Goal: Task Accomplishment & Management: Manage account settings

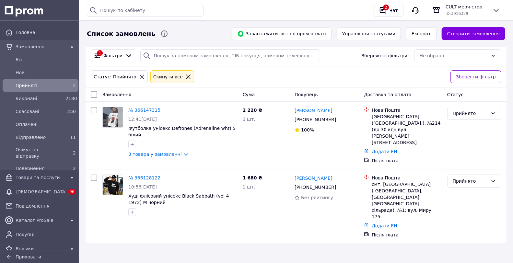
click at [60, 85] on span "Прийняті" at bounding box center [39, 85] width 47 height 6
click at [59, 134] on span "Відправлено" at bounding box center [39, 137] width 47 height 6
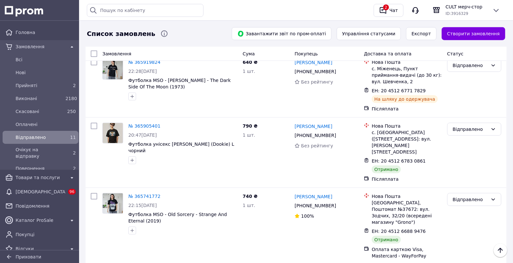
scroll to position [432, 0]
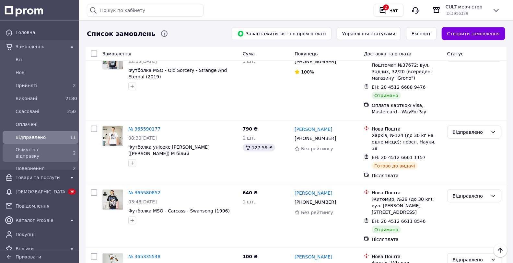
click at [64, 149] on div "2" at bounding box center [70, 152] width 13 height 9
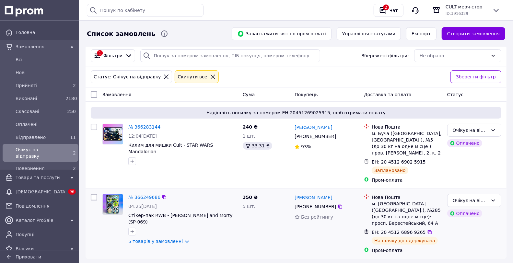
drag, startPoint x: 148, startPoint y: 236, endPoint x: 160, endPoint y: 225, distance: 16.3
click at [149, 239] on link "5 товарів у замовленні" at bounding box center [155, 241] width 54 height 5
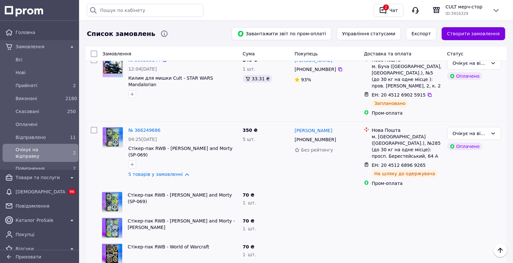
scroll to position [67, 0]
click at [473, 138] on div "Очікує на відправку" at bounding box center [474, 133] width 54 height 13
click at [464, 182] on li "Відправлено" at bounding box center [473, 181] width 53 height 12
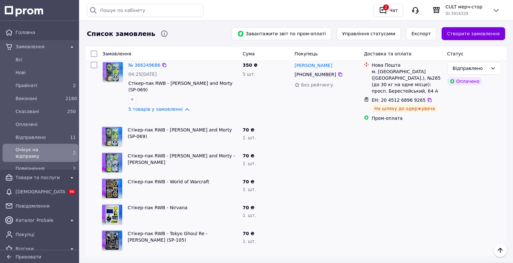
scroll to position [139, 0]
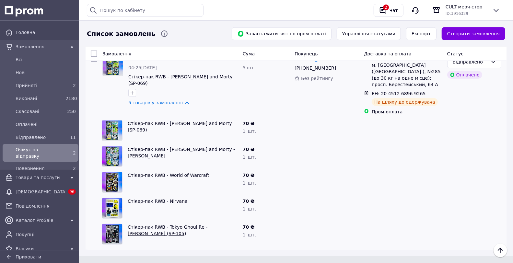
click at [157, 224] on link "Стікер-пак RWB - Tokyo Ghoul Re - [PERSON_NAME] (SP-105)" at bounding box center [168, 230] width 80 height 12
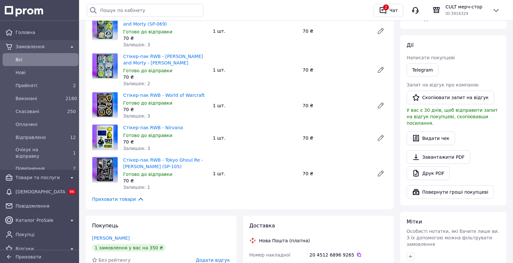
scroll to position [108, 0]
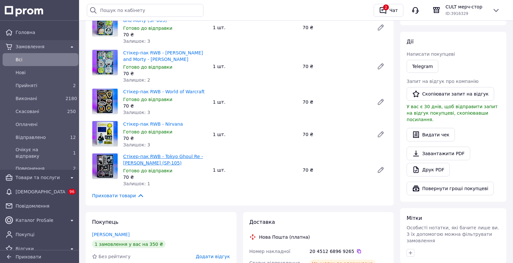
click at [164, 154] on link "Стікер-пак RWB - Tokyo Ghoul Re - Ken Kaneki (SP-105)" at bounding box center [163, 160] width 80 height 12
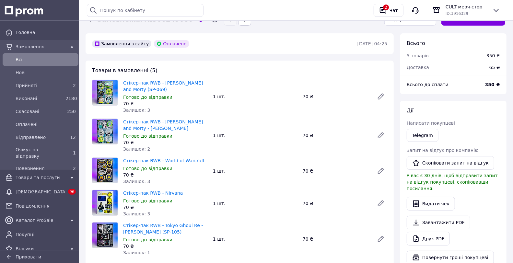
scroll to position [0, 0]
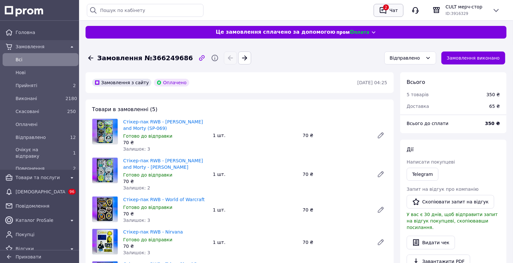
click at [388, 16] on button "2 Чат" at bounding box center [388, 10] width 30 height 13
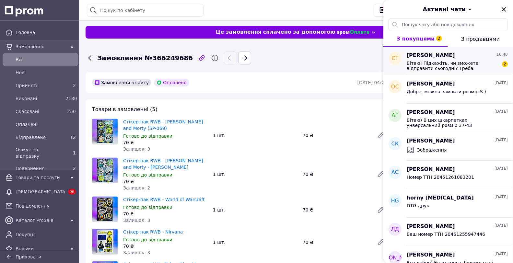
click at [399, 62] on div "ЄГ" at bounding box center [394, 58] width 13 height 13
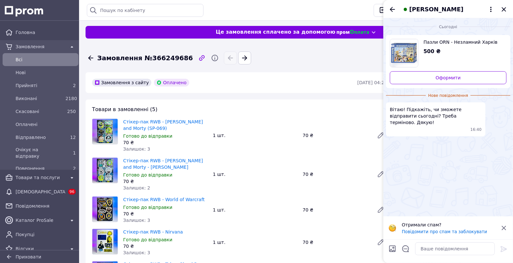
click at [471, 41] on span "Пазли ORN - Незламний Харків" at bounding box center [462, 42] width 78 height 6
click at [438, 243] on textarea at bounding box center [455, 248] width 80 height 13
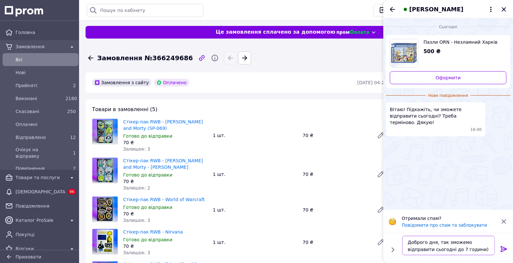
click at [435, 250] on textarea "Доброго дня, так зможемо відправити сьогодні до 7 години)" at bounding box center [448, 245] width 93 height 19
drag, startPoint x: 459, startPoint y: 250, endPoint x: 453, endPoint y: 251, distance: 5.2
click at [455, 250] on textarea "Доброго дня, так зможемо відправити сьогодні до 19 години)" at bounding box center [448, 245] width 93 height 19
type textarea "Доброго дня, так зможемо відправити сьогодні до 19 години)"
click at [503, 249] on icon at bounding box center [503, 249] width 6 height 6
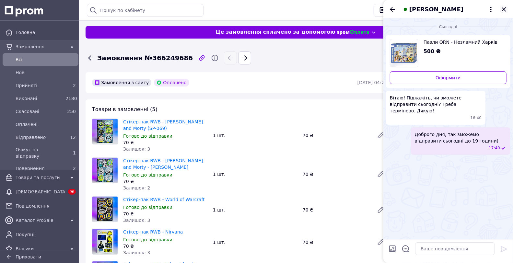
click at [504, 7] on icon "Закрити" at bounding box center [504, 10] width 8 height 8
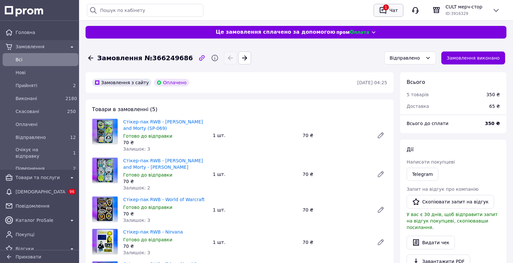
click at [391, 7] on div "Чат" at bounding box center [393, 11] width 11 height 10
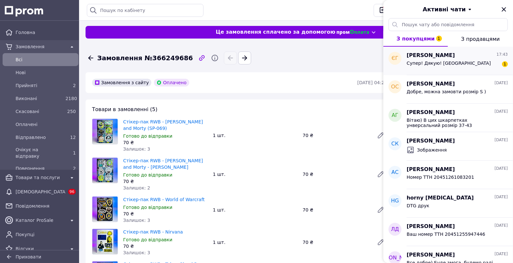
click at [417, 69] on div "Супер! Дякую! [GEOGRAPHIC_DATA]" at bounding box center [448, 65] width 84 height 9
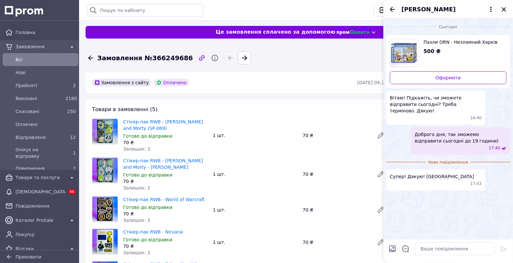
click at [393, 12] on icon "Назад" at bounding box center [392, 10] width 8 height 8
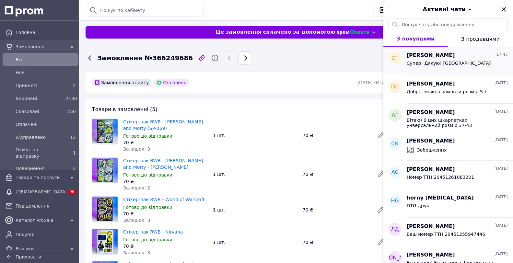
click at [470, 58] on div "Євгенія Губа 17:43" at bounding box center [456, 55] width 101 height 7
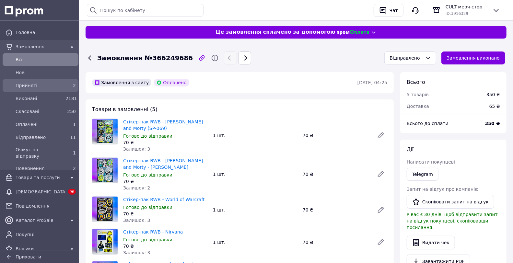
click at [65, 83] on div "2" at bounding box center [70, 85] width 10 height 6
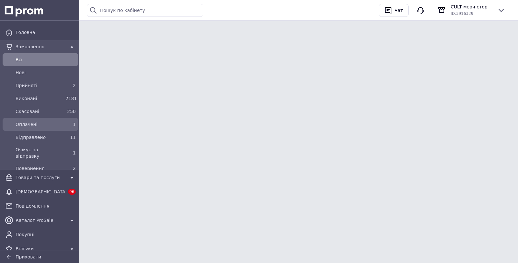
click at [70, 120] on div "1" at bounding box center [70, 124] width 13 height 9
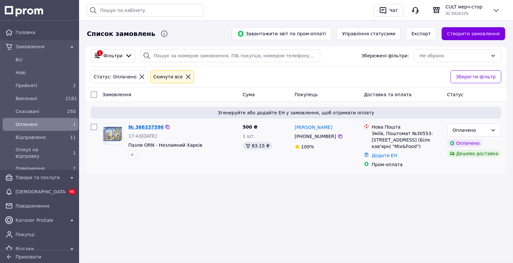
click at [136, 126] on link "№ 366337596" at bounding box center [145, 126] width 35 height 5
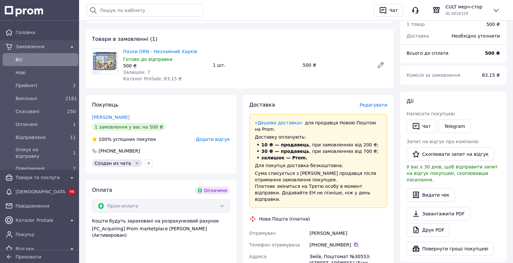
scroll to position [72, 0]
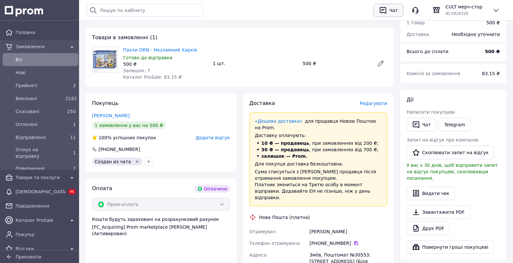
click at [400, 7] on button "Чат" at bounding box center [388, 10] width 30 height 13
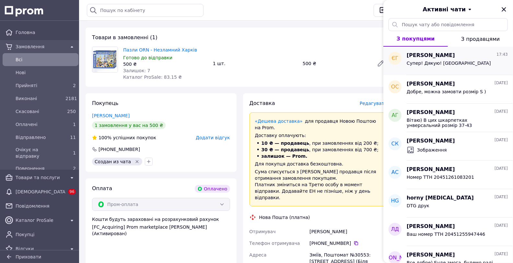
click at [438, 55] on span "[PERSON_NAME]" at bounding box center [430, 55] width 48 height 7
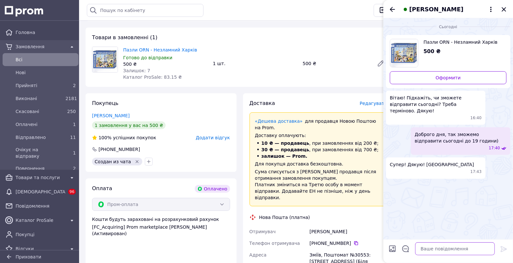
click at [436, 247] on textarea at bounding box center [455, 248] width 80 height 13
click at [437, 248] on textarea at bounding box center [455, 248] width 80 height 13
type textarea "Є"
type textarea "Щ"
type textarea "щ"
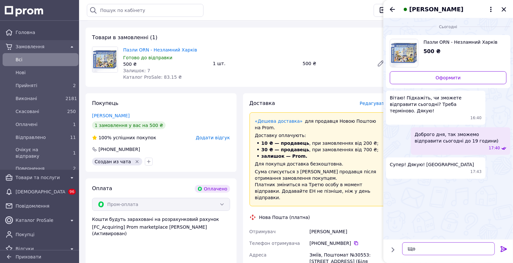
type textarea "Щ"
type textarea "П"
type textarea "Є"
type textarea "М"
type textarea "П"
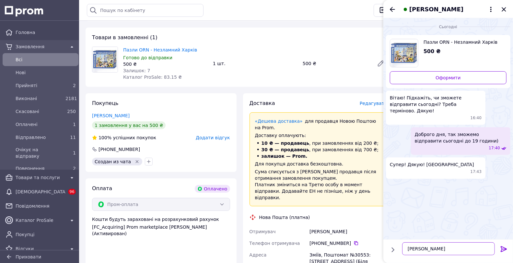
type textarea "М"
drag, startPoint x: 474, startPoint y: 130, endPoint x: 427, endPoint y: 155, distance: 52.8
click at [431, 181] on div "Сьогодні Пазли ORN - Незламний Харків 500 ₴ Оформити Вітаю! Підкажіть, чи зможе…" at bounding box center [448, 128] width 130 height 221
drag, startPoint x: 425, startPoint y: 149, endPoint x: 409, endPoint y: 146, distance: 16.5
click at [409, 146] on ul "Пазли ORN - Незламний Харків 500 ₴ Оформити Вітаю! Підкажіть, чи зможете відпра…" at bounding box center [448, 106] width 124 height 143
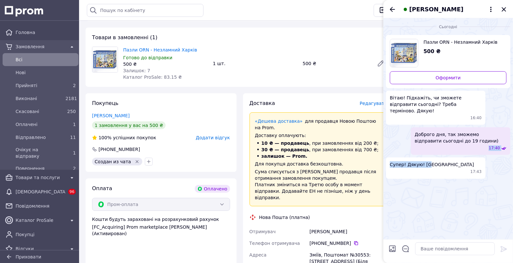
drag, startPoint x: 422, startPoint y: 152, endPoint x: 425, endPoint y: 205, distance: 53.8
click at [422, 157] on div "Супер! Дякую! Замовляю 17:43" at bounding box center [435, 167] width 99 height 21
click at [434, 246] on textarea at bounding box center [455, 248] width 80 height 13
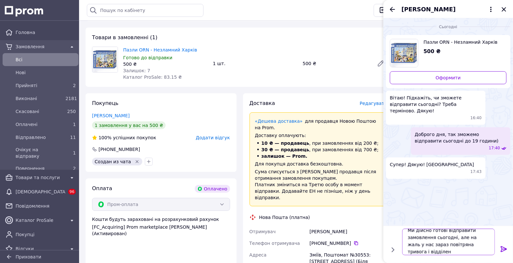
scroll to position [1, 0]
type textarea "Ми дійсно готові відправити замовлення сьогодні, але на жаль у нас зараз повітр…"
drag, startPoint x: 470, startPoint y: 253, endPoint x: 374, endPoint y: 224, distance: 100.3
click at [374, 224] on body "Головна Замовлення Всi Нові Прийняті 2 Виконані 2181 Скасовані 250 Оплачені 1 В…" at bounding box center [256, 200] width 513 height 545
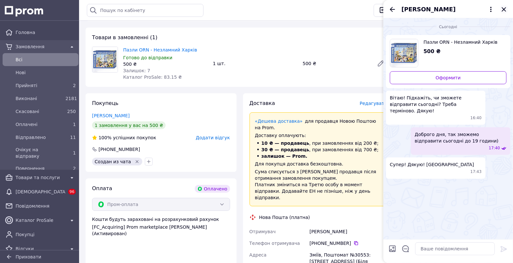
click at [501, 11] on icon "Закрити" at bounding box center [504, 10] width 8 height 8
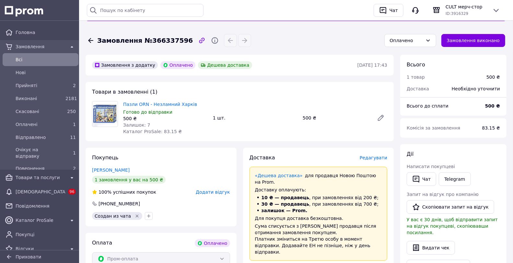
scroll to position [17, 0]
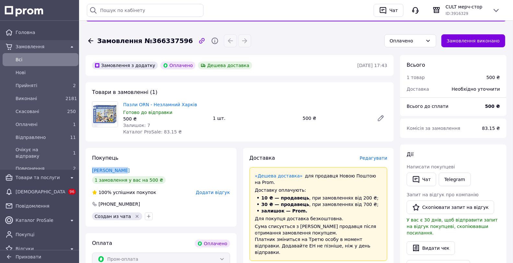
drag, startPoint x: 128, startPoint y: 168, endPoint x: 92, endPoint y: 166, distance: 36.4
click at [92, 166] on div "Покупець Губа Євгенія 1 замовлення у вас на 500 ₴ 100% успішних покупок Додати …" at bounding box center [160, 187] width 151 height 79
click at [125, 167] on div "Губа Євгенія" at bounding box center [161, 170] width 138 height 6
drag, startPoint x: 125, startPoint y: 171, endPoint x: 92, endPoint y: 167, distance: 33.2
click at [92, 167] on div "Губа Євгенія" at bounding box center [161, 170] width 138 height 6
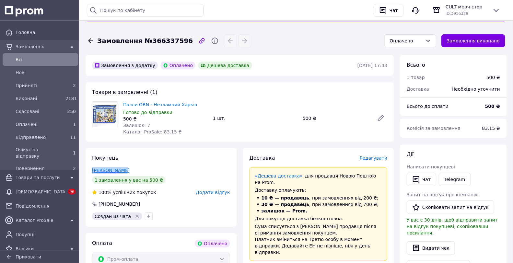
copy link "Губа Євгенія"
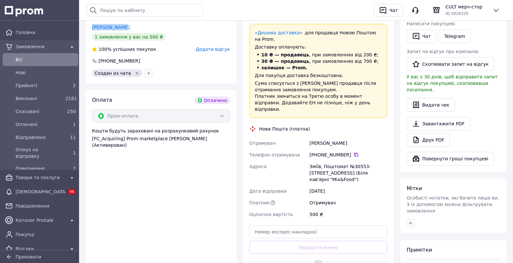
scroll to position [161, 0]
click at [353, 152] on icon at bounding box center [355, 154] width 5 height 5
drag, startPoint x: 354, startPoint y: 165, endPoint x: 308, endPoint y: 151, distance: 47.8
click at [308, 160] on div "Зміїв, Поштомат №30553: [STREET_ADDRESS] (Біля кав'ярні "Mix&Food")" at bounding box center [348, 172] width 80 height 25
copy div "Зміїв, Поштомат №30553: [STREET_ADDRESS] (Біля кав'ярні "Mix&Food")"
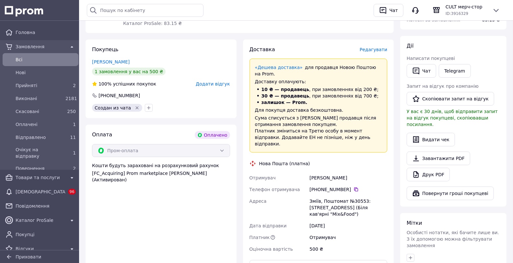
scroll to position [144, 0]
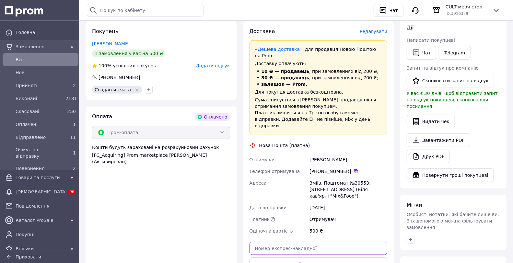
click at [296, 242] on input "text" at bounding box center [318, 248] width 138 height 13
paste input "20451269209855"
type input "20451269209855"
click at [341, 257] on button "Передати номер" at bounding box center [318, 263] width 138 height 13
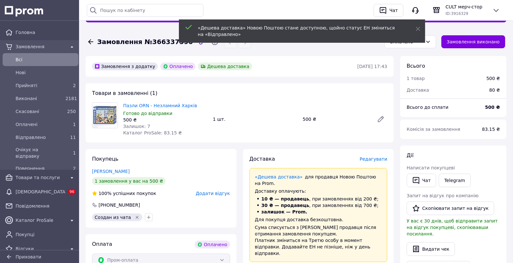
scroll to position [0, 0]
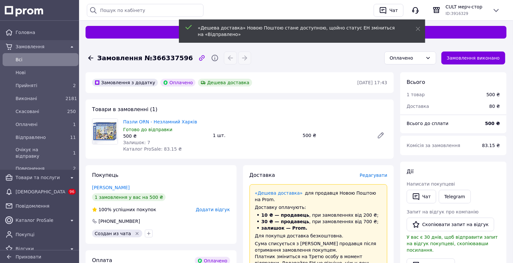
click at [412, 33] on div "«Дешева доставка» Новою Поштою стане доступною, щойно статус ЕН зміниться на «В…" at bounding box center [302, 30] width 246 height 23
click at [406, 60] on div "Оплачено" at bounding box center [406, 57] width 33 height 7
click at [409, 99] on li "Очікує на відправку" at bounding box center [414, 101] width 51 height 18
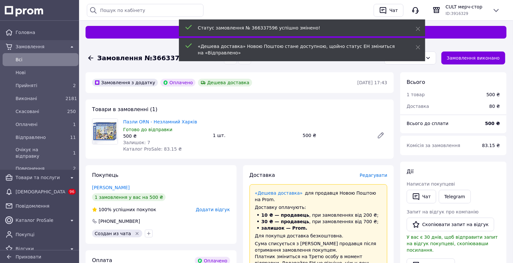
drag, startPoint x: 419, startPoint y: 30, endPoint x: 405, endPoint y: 17, distance: 18.6
click at [417, 27] on icon at bounding box center [417, 29] width 5 height 5
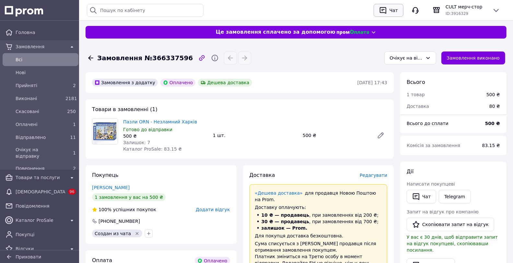
click at [392, 11] on div "Чат" at bounding box center [393, 11] width 11 height 10
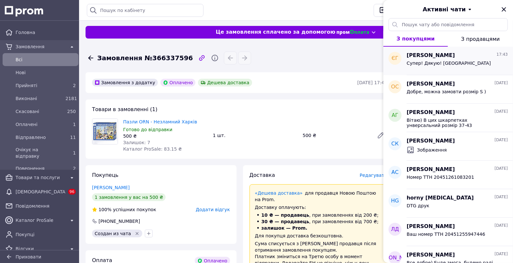
click at [461, 54] on div "Євгенія Губа 17:43" at bounding box center [456, 55] width 101 height 7
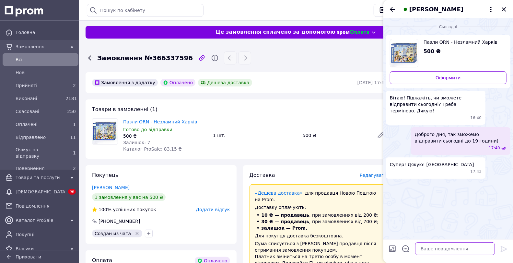
click at [433, 247] on textarea at bounding box center [455, 248] width 80 height 13
paste textarea "20451269209855"
type textarea "Ваш номер ТТН 20451269209855 Дякуємо за замовлення!"
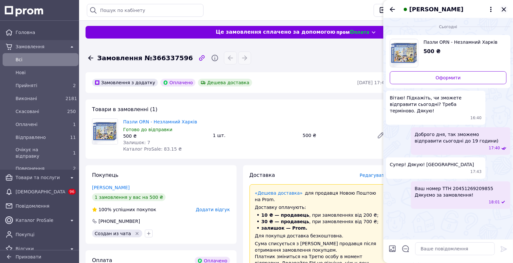
click at [501, 9] on icon "Закрити" at bounding box center [504, 10] width 8 height 8
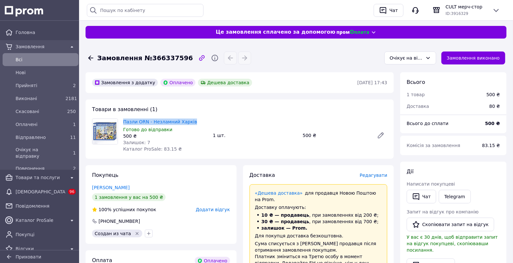
drag, startPoint x: 206, startPoint y: 119, endPoint x: 124, endPoint y: 118, distance: 82.3
click at [124, 118] on div "Пазли ORN - Незламний Харків Готово до відправки 500 ₴ Залишок: 7 Каталог ProSa…" at bounding box center [165, 135] width 90 height 36
copy link "Пазли ORN - Незламний Харків"
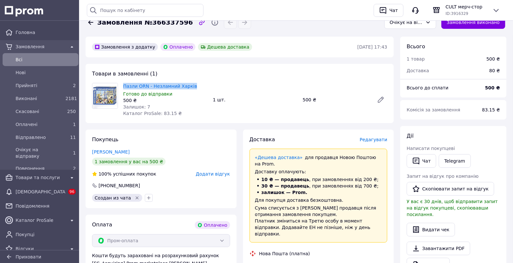
scroll to position [36, 0]
click at [59, 80] on link "Прийняті 2" at bounding box center [40, 85] width 81 height 13
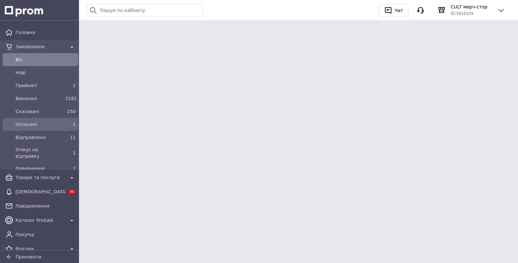
click at [67, 128] on div "1" at bounding box center [70, 124] width 13 height 9
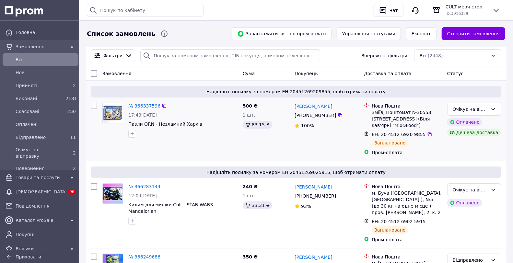
scroll to position [36, 0]
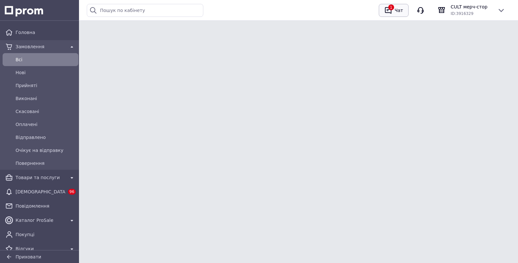
click at [404, 14] on div "Чат" at bounding box center [398, 11] width 11 height 10
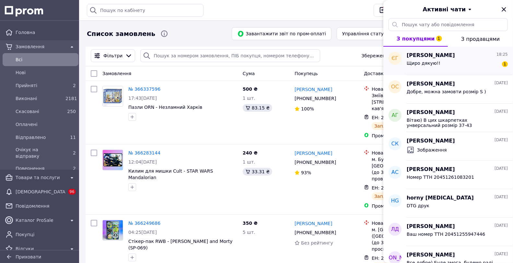
click at [422, 65] on span "Щиро дякую!!" at bounding box center [423, 63] width 34 height 5
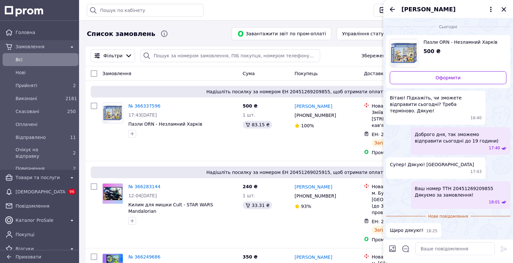
click at [506, 9] on icon "Закрити" at bounding box center [504, 10] width 8 height 8
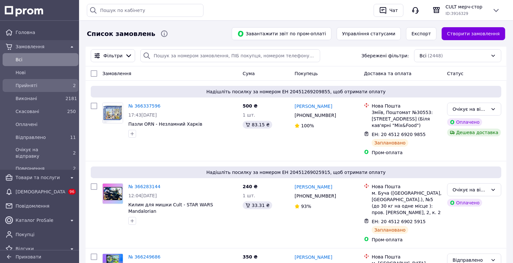
click at [59, 82] on span "Прийняті" at bounding box center [39, 85] width 47 height 6
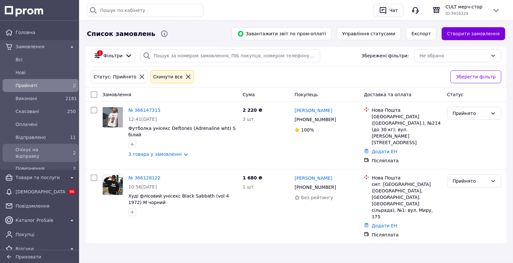
click at [29, 145] on div "Очікує на відправку" at bounding box center [39, 153] width 50 height 16
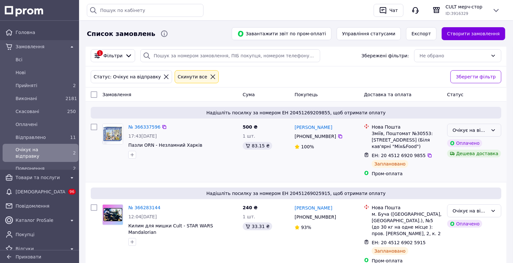
click at [481, 133] on div "Очікує на відправку" at bounding box center [469, 130] width 35 height 7
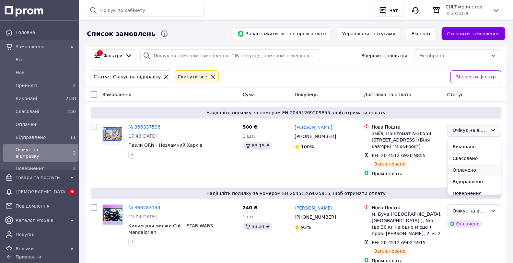
scroll to position [14, 0]
drag, startPoint x: 480, startPoint y: 178, endPoint x: 478, endPoint y: 203, distance: 25.1
click at [480, 178] on li "Відправлено" at bounding box center [473, 178] width 53 height 12
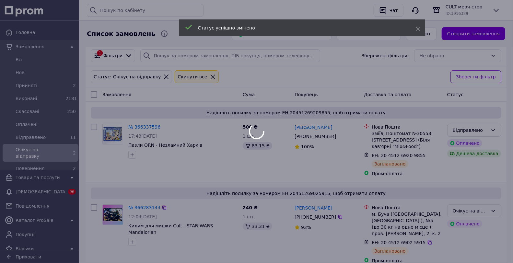
click at [488, 214] on div at bounding box center [256, 131] width 513 height 263
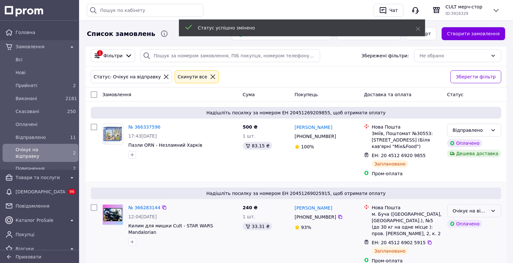
click at [482, 210] on div "Очікує на відправку" at bounding box center [469, 210] width 35 height 7
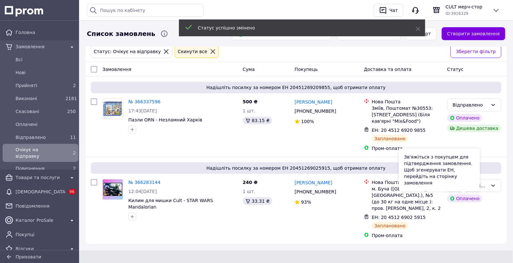
scroll to position [26, 0]
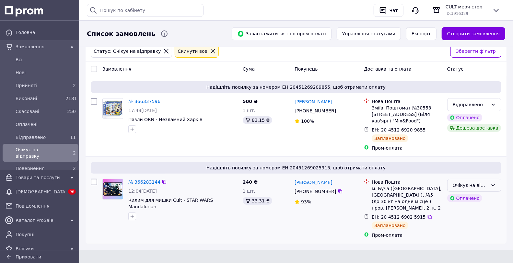
click at [491, 185] on icon at bounding box center [492, 185] width 5 height 5
click at [466, 228] on li "Відправлено" at bounding box center [473, 232] width 53 height 12
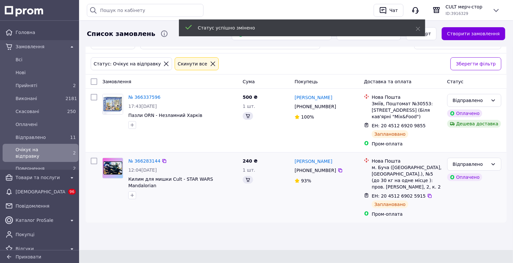
scroll to position [26, 0]
